Goal: Information Seeking & Learning: Learn about a topic

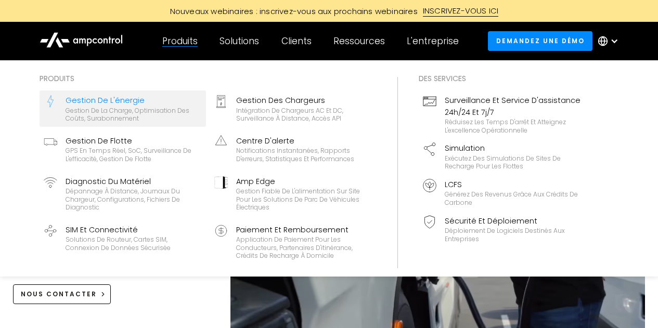
click at [132, 117] on div "Gestion de la charge, optimisation des coûts, surabonnement" at bounding box center [134, 115] width 136 height 16
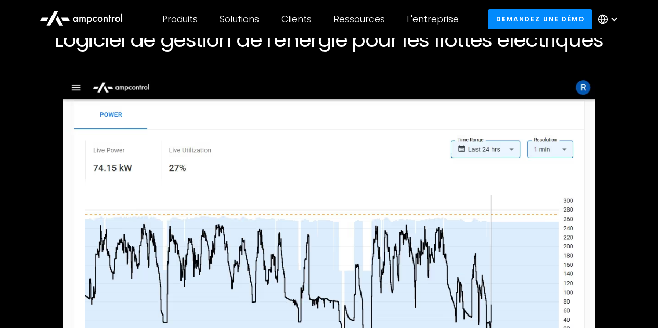
scroll to position [82, 0]
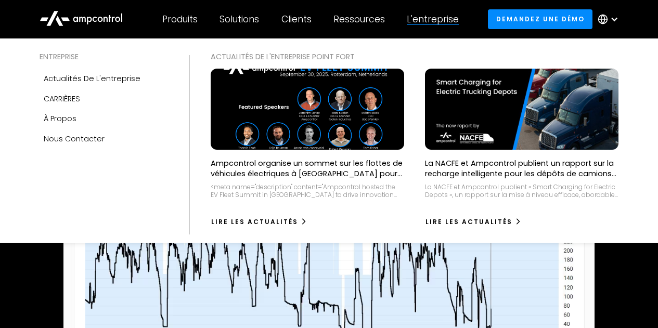
click at [429, 21] on div "L'entreprise" at bounding box center [433, 19] width 52 height 11
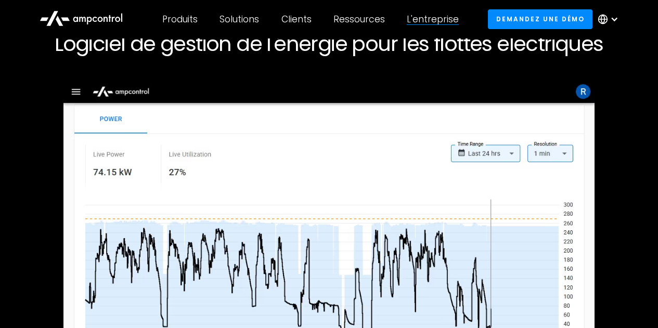
click at [429, 21] on div "L'entreprise" at bounding box center [433, 19] width 52 height 11
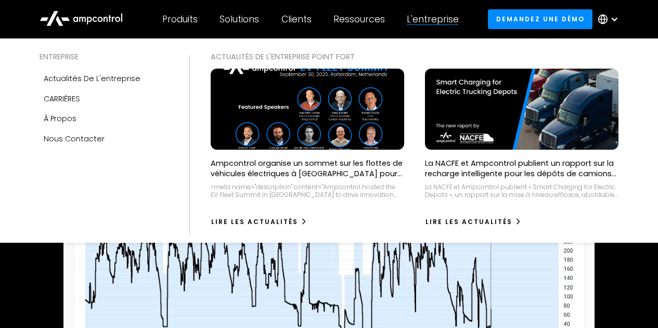
click at [447, 21] on div "L'entreprise" at bounding box center [433, 19] width 52 height 11
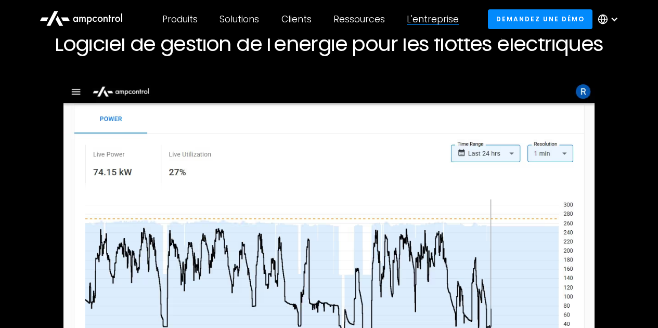
click at [447, 21] on div "L'entreprise" at bounding box center [433, 19] width 52 height 11
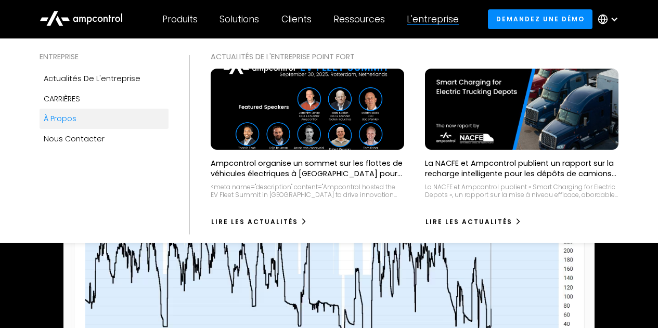
click at [71, 126] on link "À propos" at bounding box center [104, 119] width 129 height 20
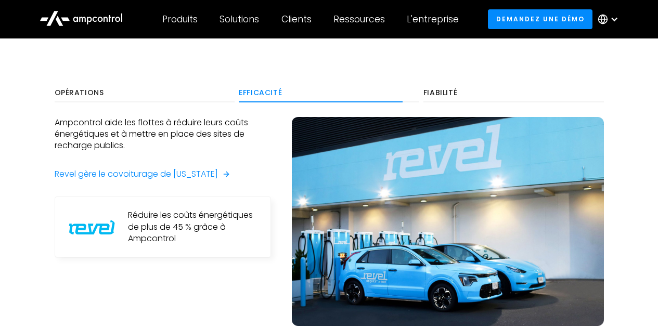
scroll to position [533, 0]
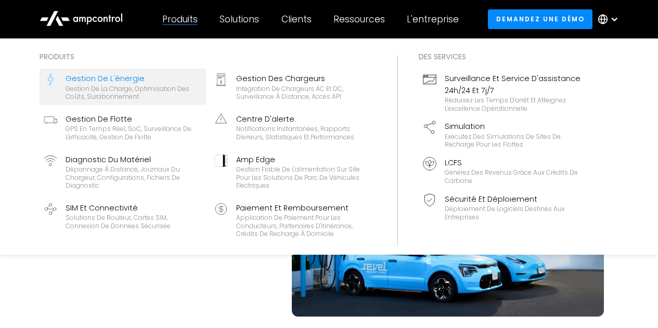
click at [126, 77] on div "Gestion de l'énergie" at bounding box center [134, 78] width 136 height 11
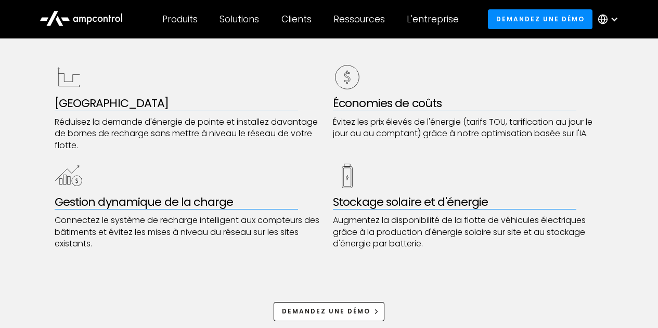
scroll to position [566, 0]
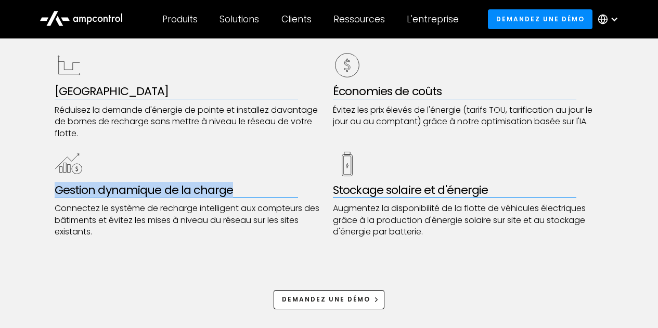
drag, startPoint x: 242, startPoint y: 192, endPoint x: 51, endPoint y: 192, distance: 190.9
click at [51, 192] on div "Surmontez les contraintes liées au réseau et les coûts de carburant élevés pour…" at bounding box center [329, 150] width 658 height 385
copy div "Gestion dynamique de la charge"
